Goal: Information Seeking & Learning: Find specific fact

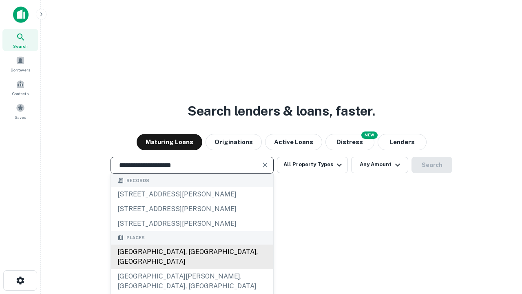
click at [192, 269] on div "[GEOGRAPHIC_DATA], [GEOGRAPHIC_DATA], [GEOGRAPHIC_DATA]" at bounding box center [192, 256] width 162 height 24
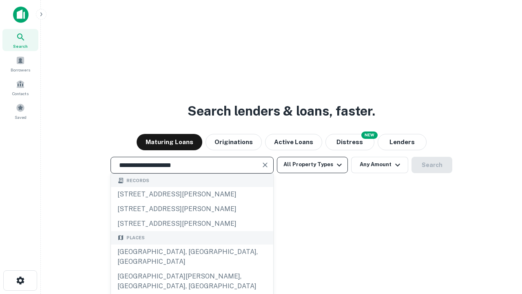
type input "**********"
click at [313, 164] on button "All Property Types" at bounding box center [312, 165] width 71 height 16
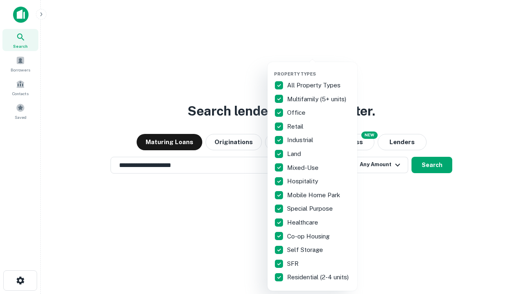
click at [319, 69] on button "button" at bounding box center [319, 69] width 90 height 0
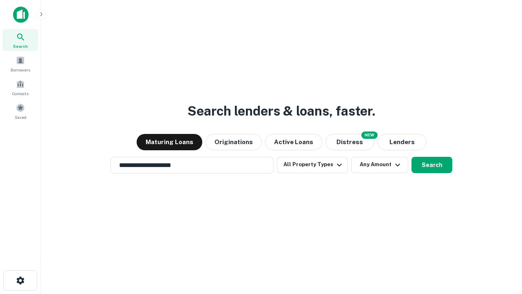
scroll to position [13, 0]
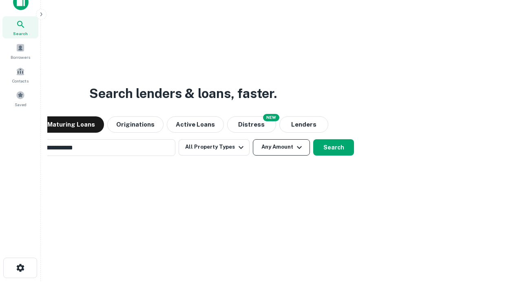
click at [253, 139] on button "Any Amount" at bounding box center [281, 147] width 57 height 16
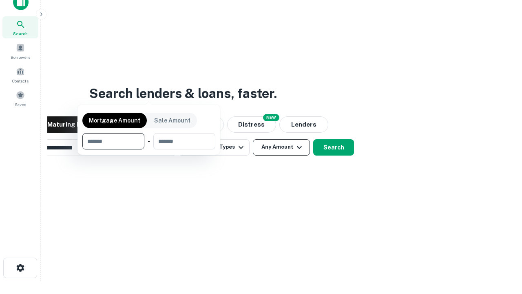
scroll to position [13, 0]
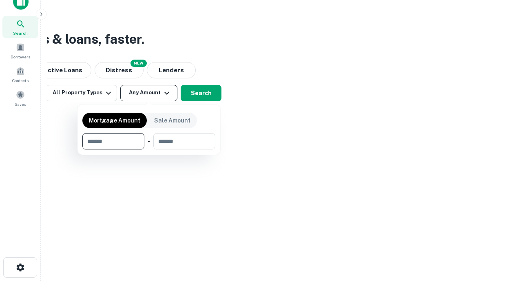
type input "*******"
click at [149, 149] on button "button" at bounding box center [148, 149] width 133 height 0
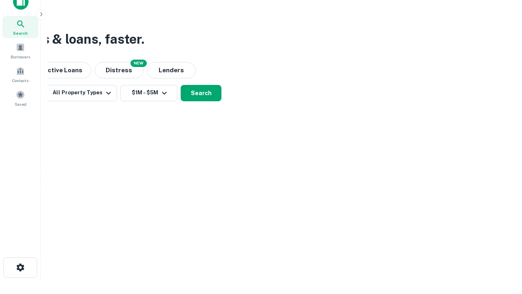
scroll to position [5, 151]
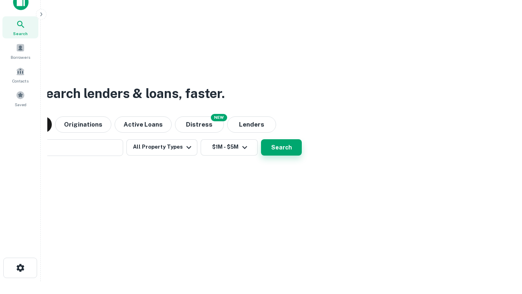
click at [261, 139] on button "Search" at bounding box center [281, 147] width 41 height 16
